Goal: Information Seeking & Learning: Learn about a topic

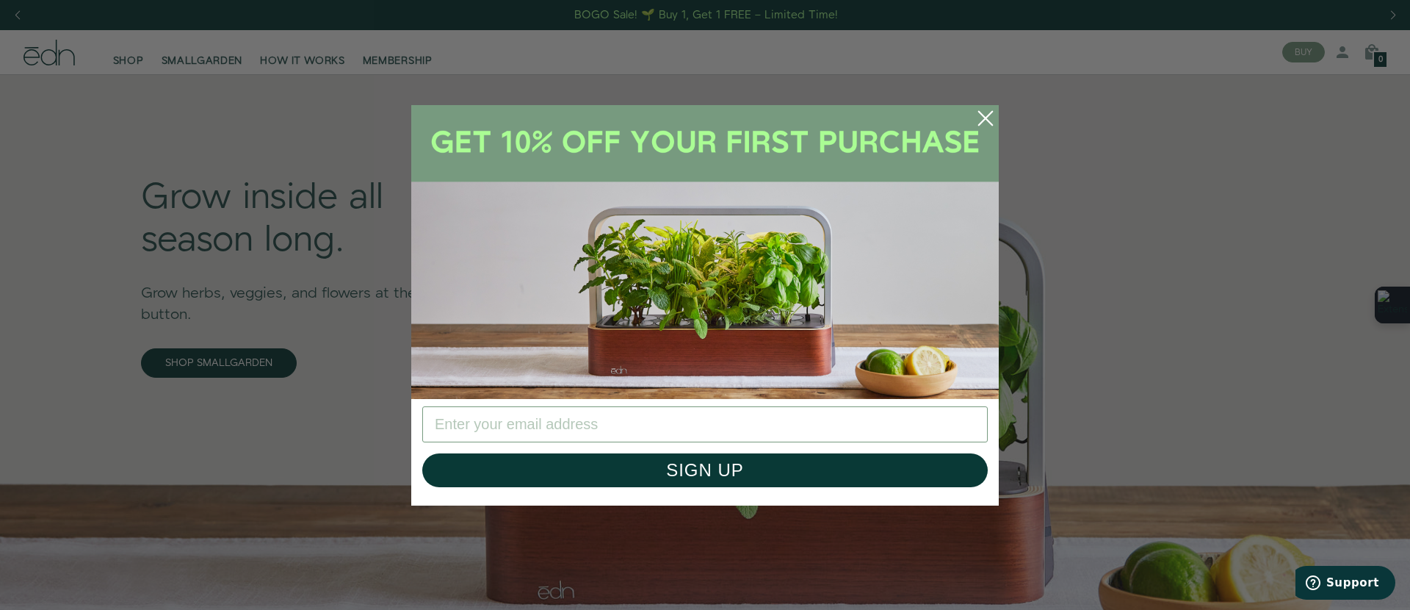
click at [979, 115] on circle "Close dialog" at bounding box center [986, 118] width 32 height 32
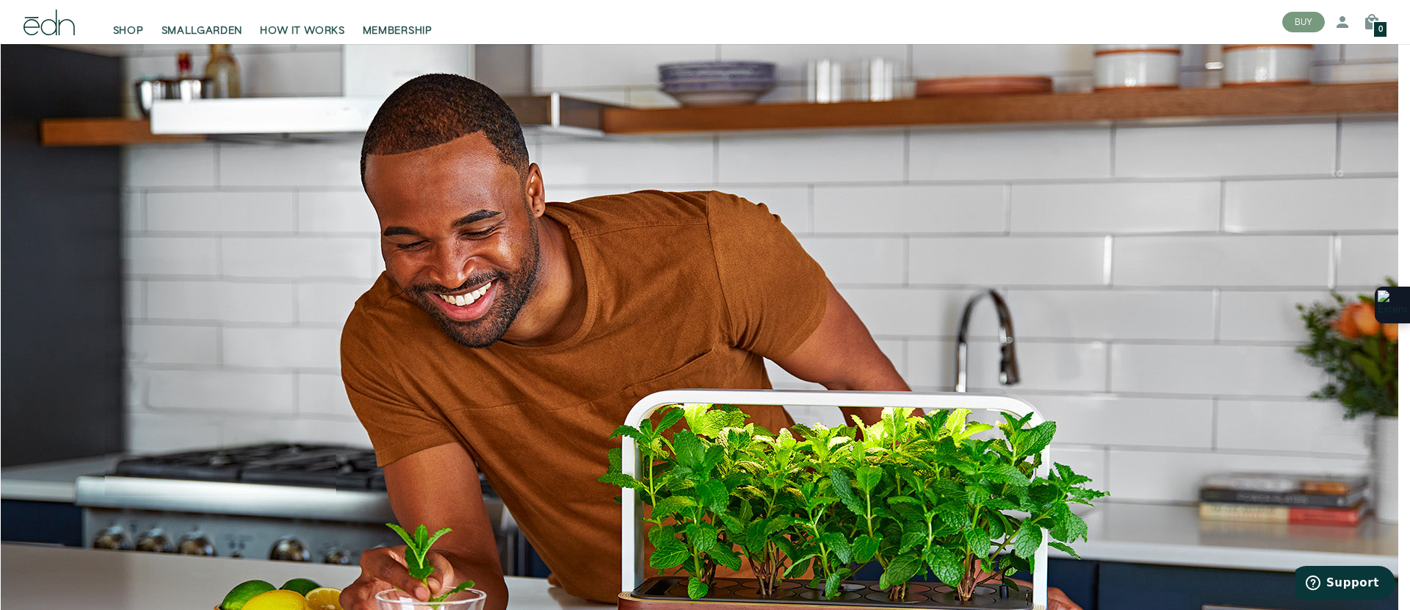
scroll to position [3933, 0]
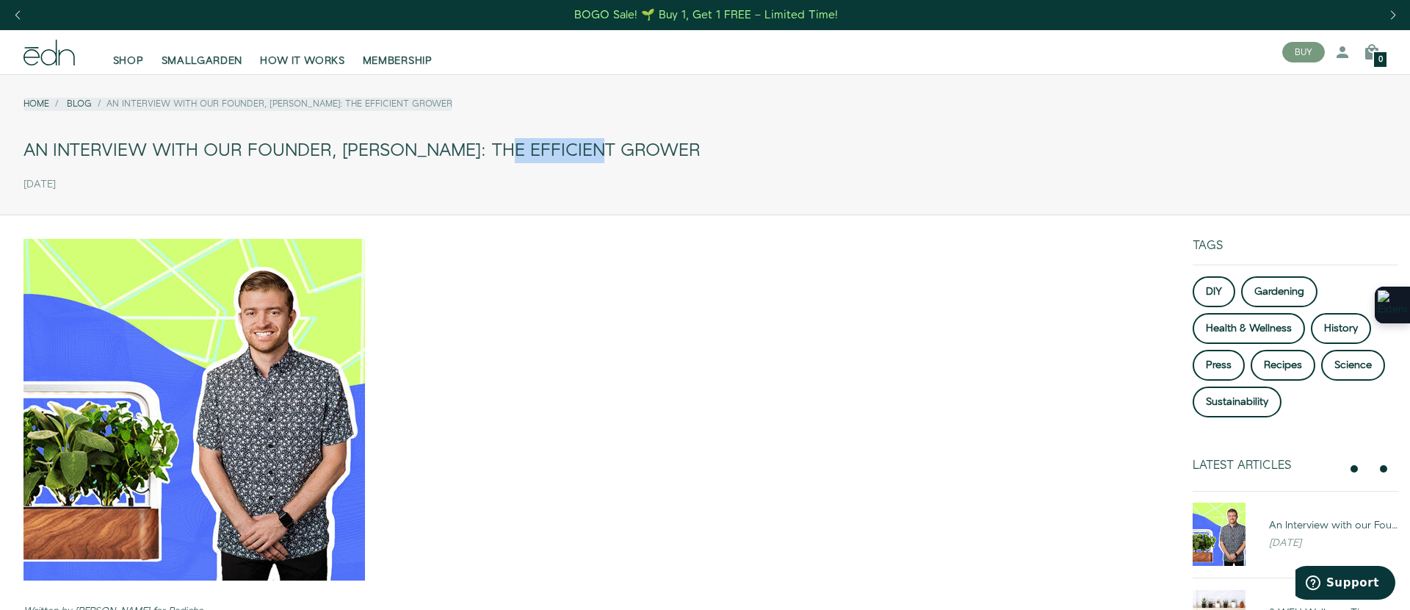
drag, startPoint x: 453, startPoint y: 149, endPoint x: 344, endPoint y: 150, distance: 109.5
click at [344, 150] on div "An Interview with our Founder, [PERSON_NAME]: The Efficient Grower" at bounding box center [705, 150] width 1363 height 33
copy div "[PERSON_NAME]"
